Goal: Answer question/provide support: Share knowledge or assist other users

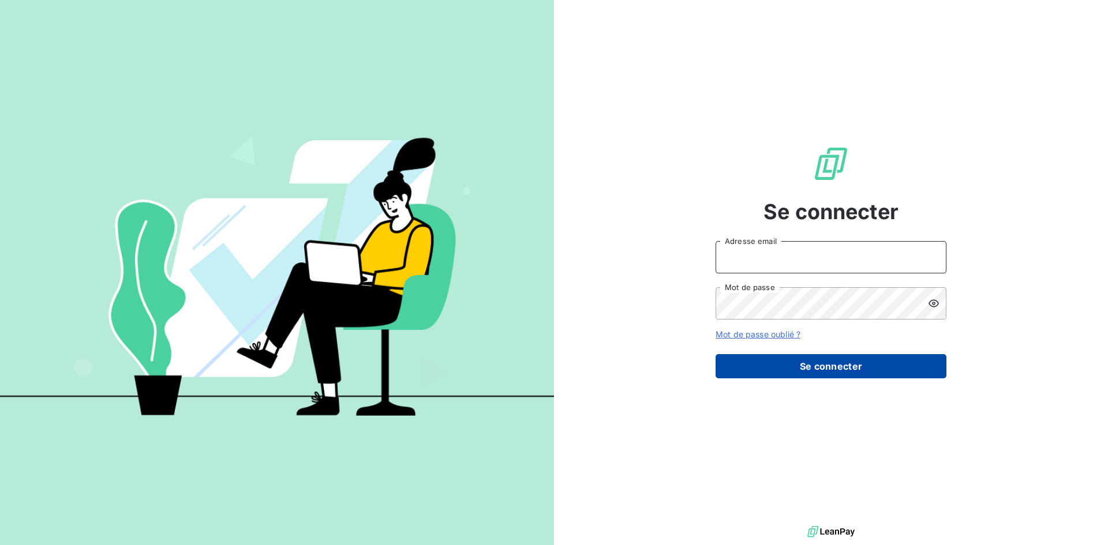
type input "gestion@allevio-groupe.com"
click at [859, 371] on button "Se connecter" at bounding box center [831, 366] width 231 height 24
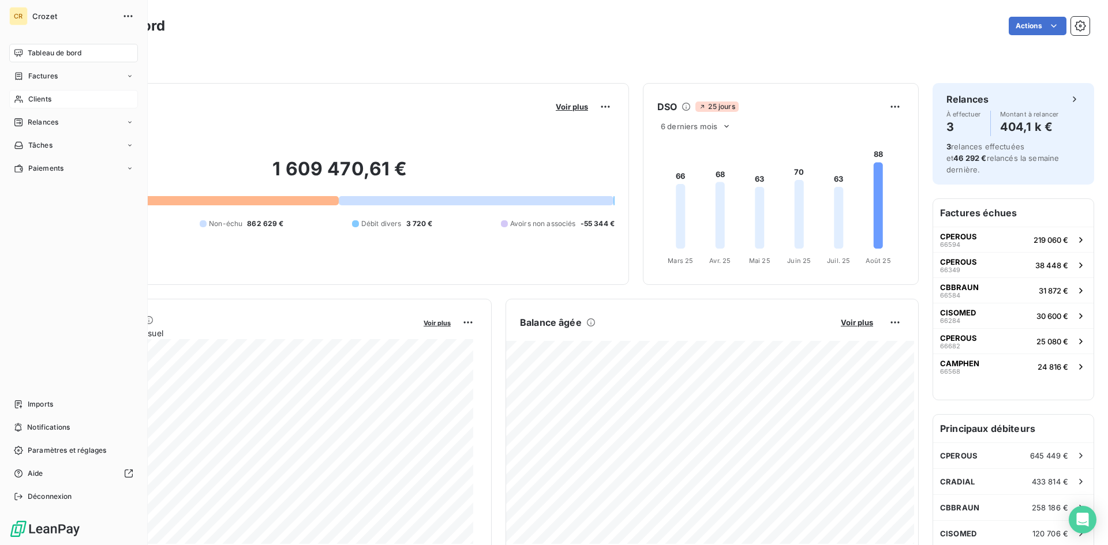
click at [16, 100] on icon at bounding box center [19, 99] width 10 height 9
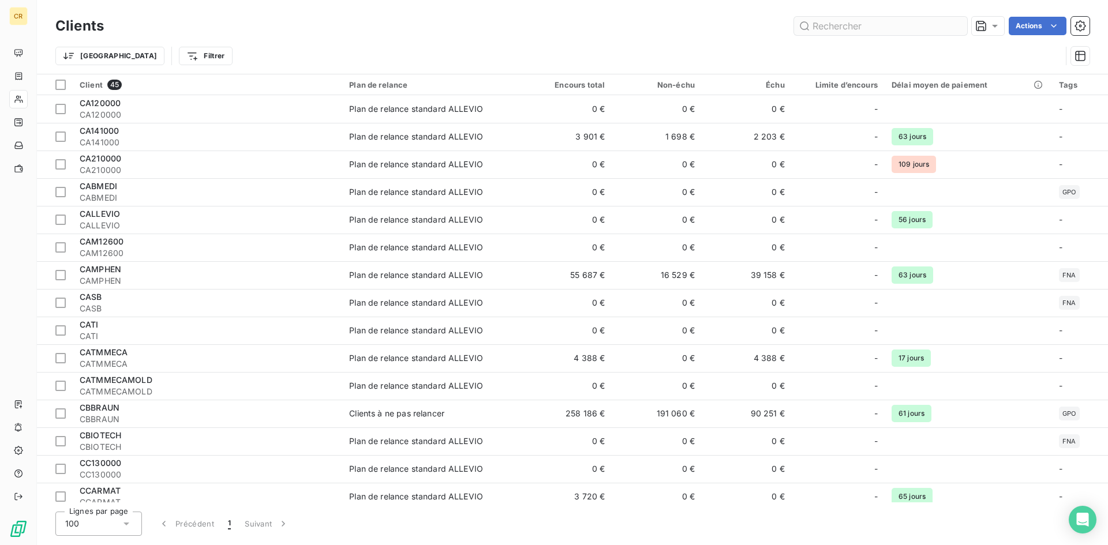
click at [934, 27] on input "text" at bounding box center [880, 26] width 173 height 18
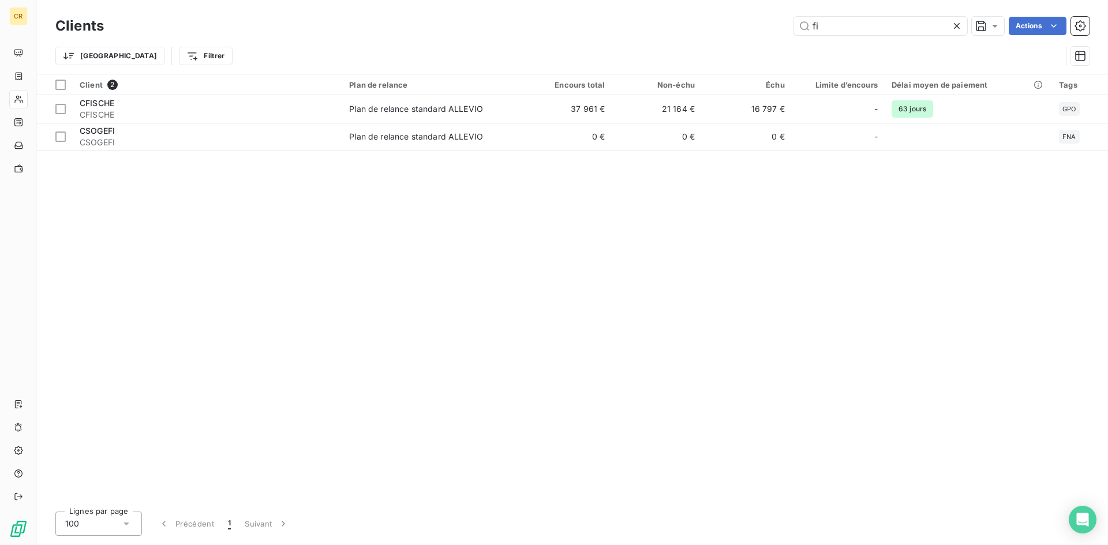
type input "fi"
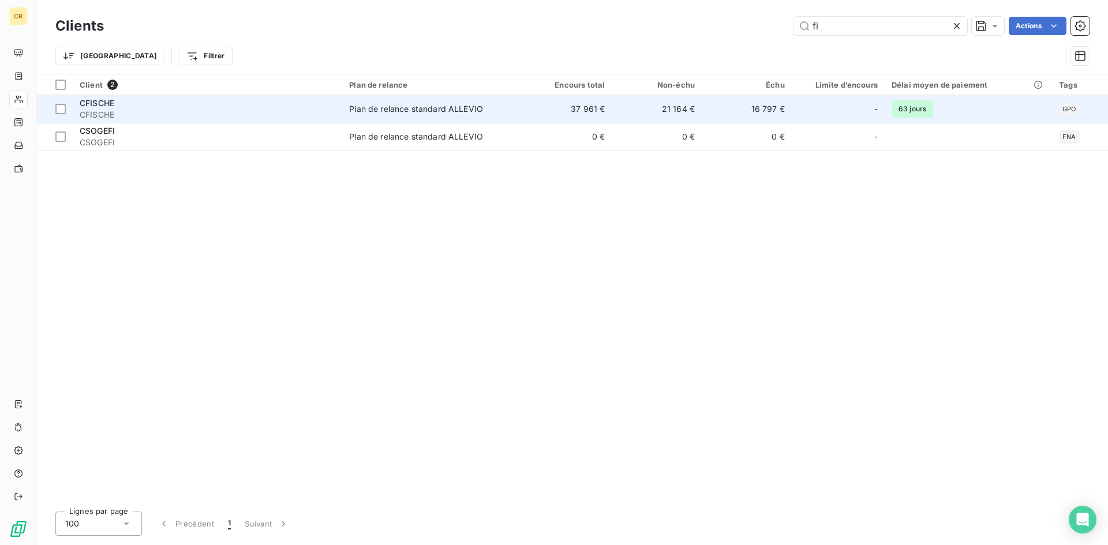
click at [417, 107] on div "Plan de relance standard ALLEVIO" at bounding box center [416, 109] width 134 height 12
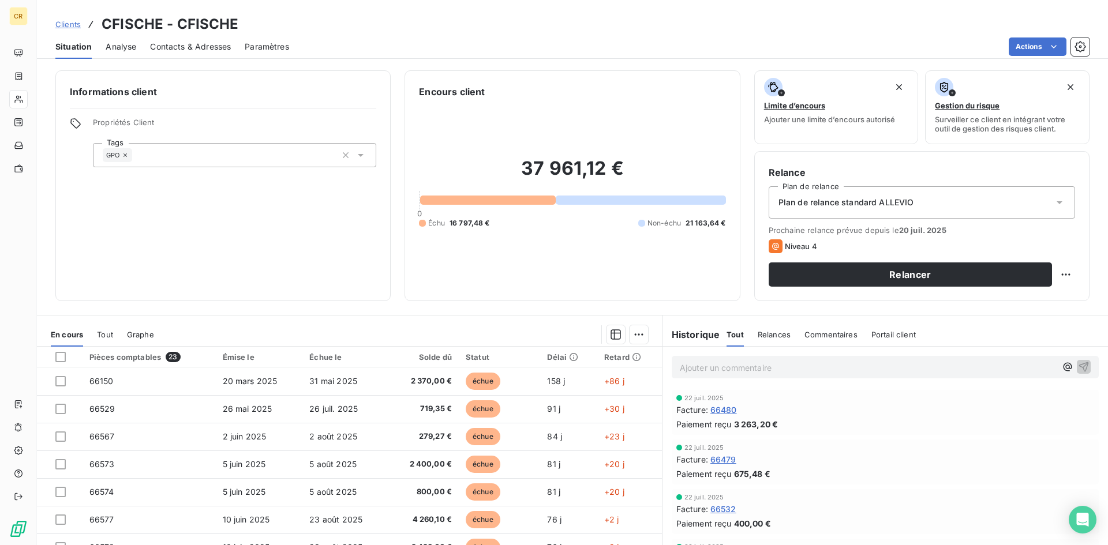
click at [801, 367] on p "Ajouter un commentaire ﻿" at bounding box center [868, 368] width 376 height 14
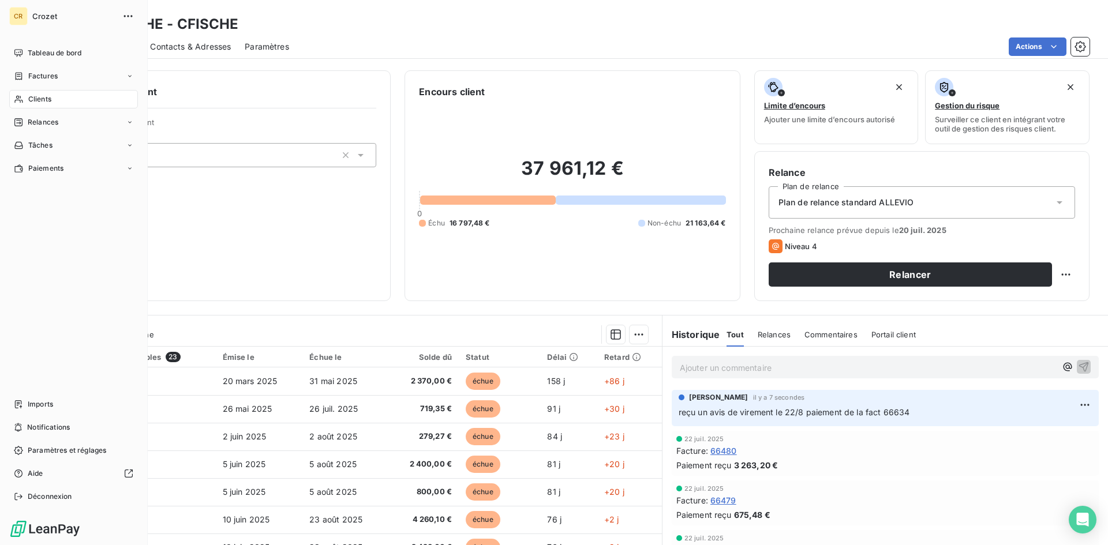
click at [30, 104] on span "Clients" at bounding box center [39, 99] width 23 height 10
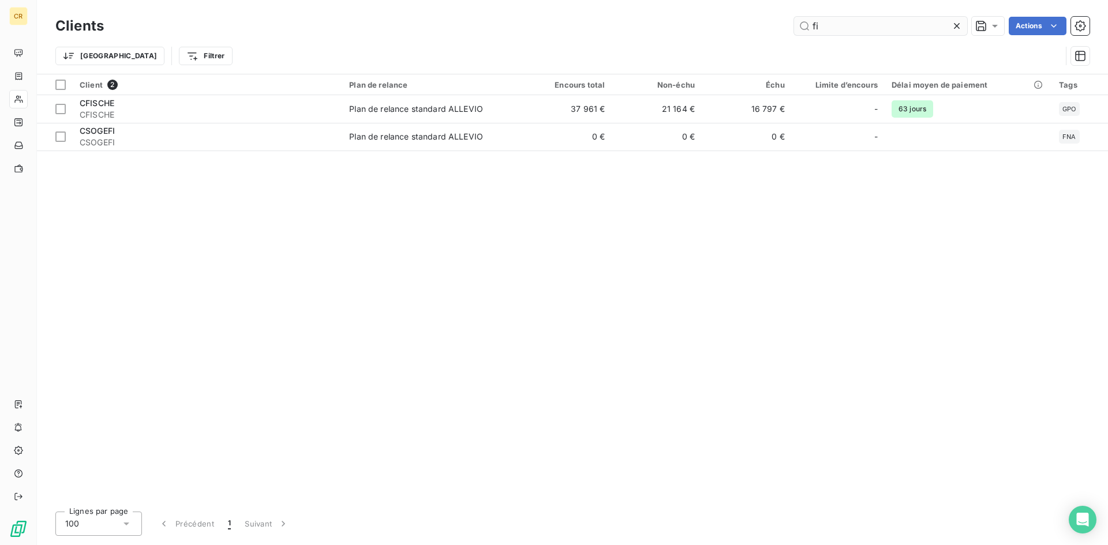
type input "f"
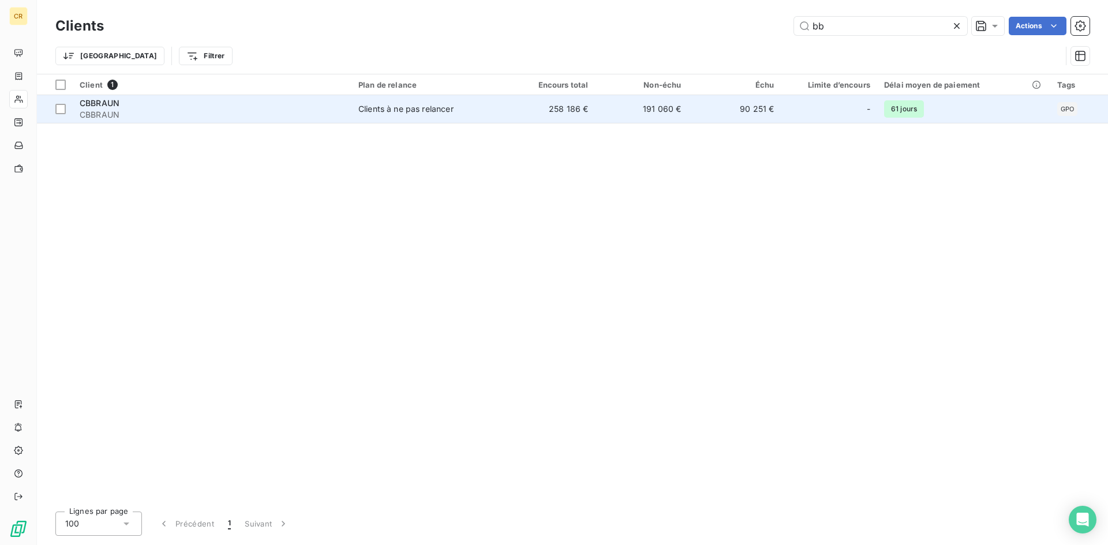
type input "bb"
click at [605, 104] on td "191 060 €" at bounding box center [641, 109] width 93 height 28
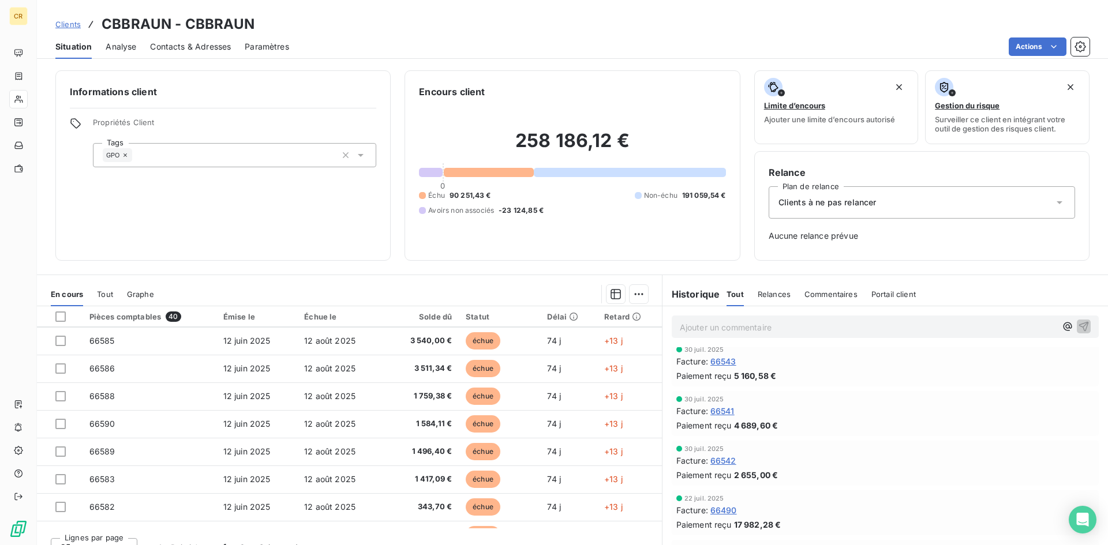
scroll to position [231, 0]
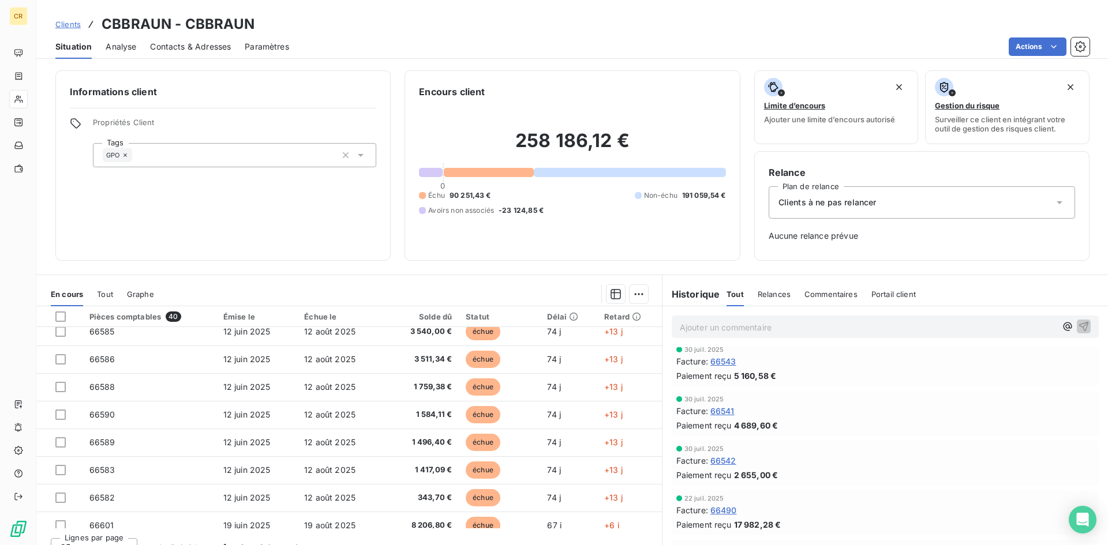
click at [737, 329] on p "Ajouter un commentaire ﻿" at bounding box center [868, 327] width 376 height 14
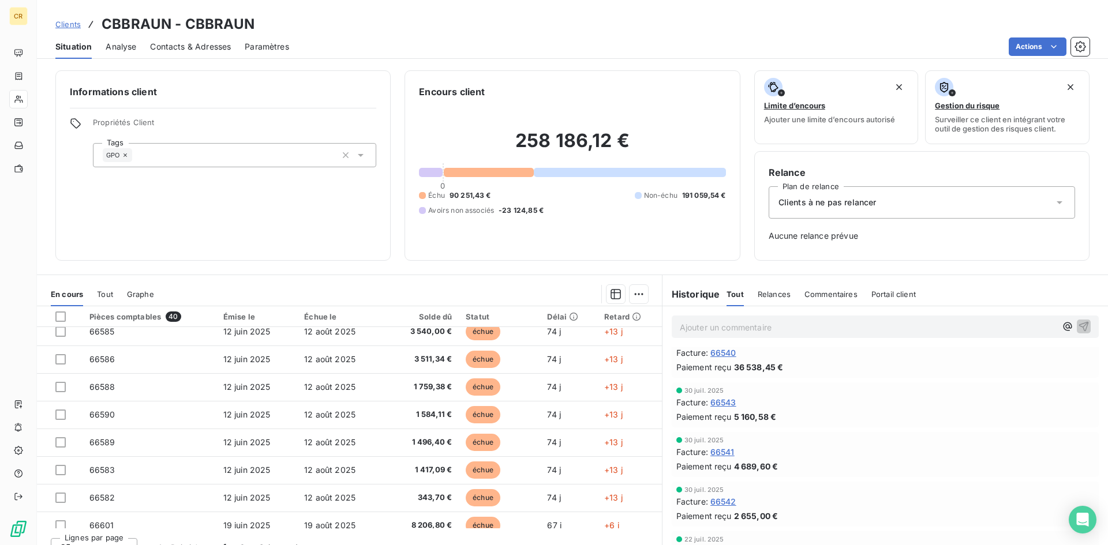
scroll to position [99, 0]
